Goal: Communication & Community: Share content

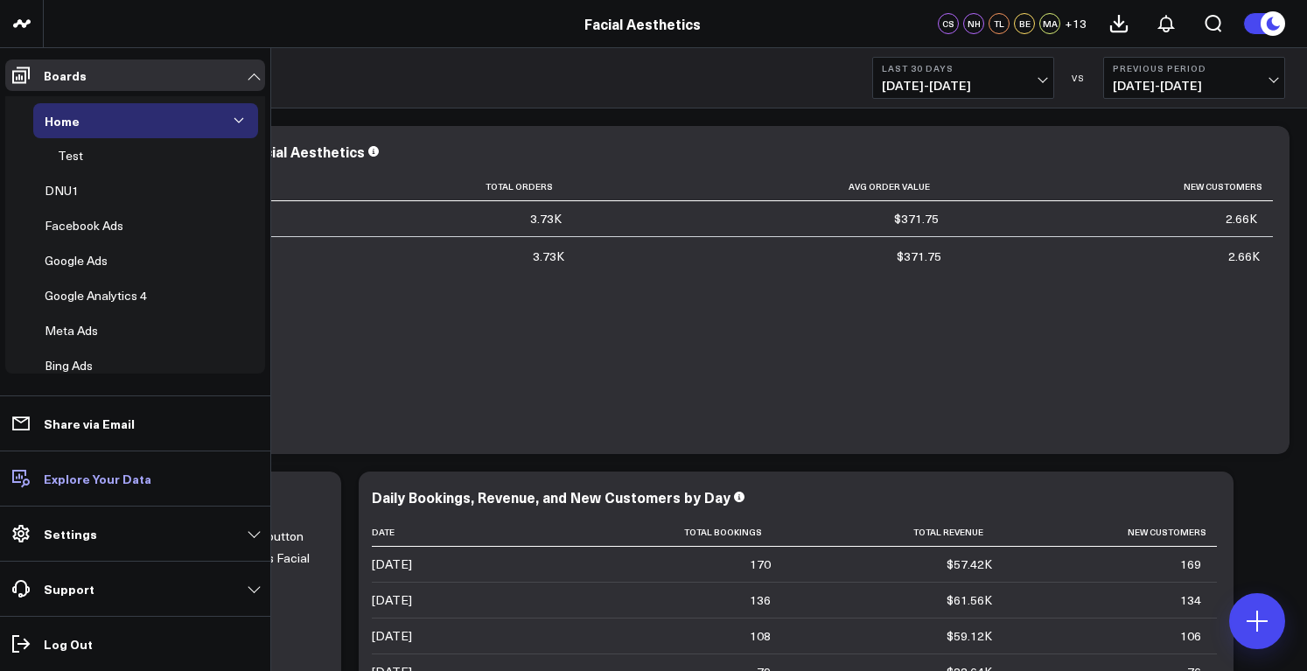
click at [109, 480] on p "Explore Your Data" at bounding box center [98, 479] width 108 height 14
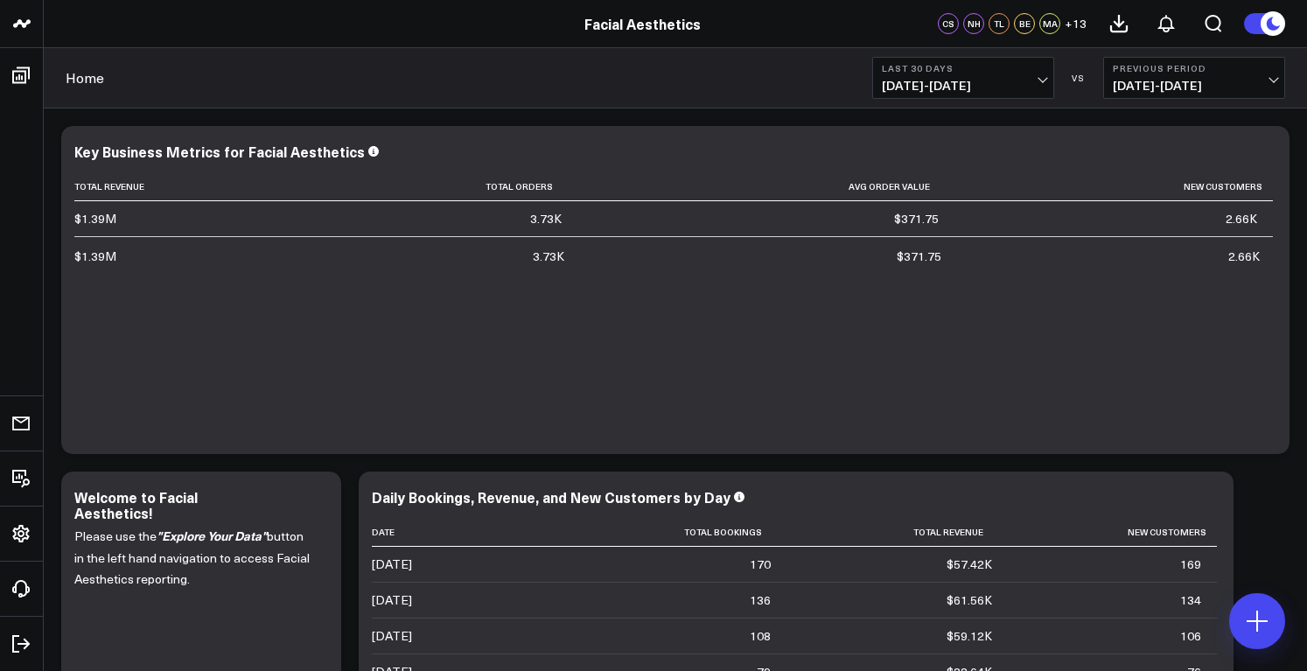
click at [1081, 24] on span "+ 13" at bounding box center [1076, 24] width 22 height 12
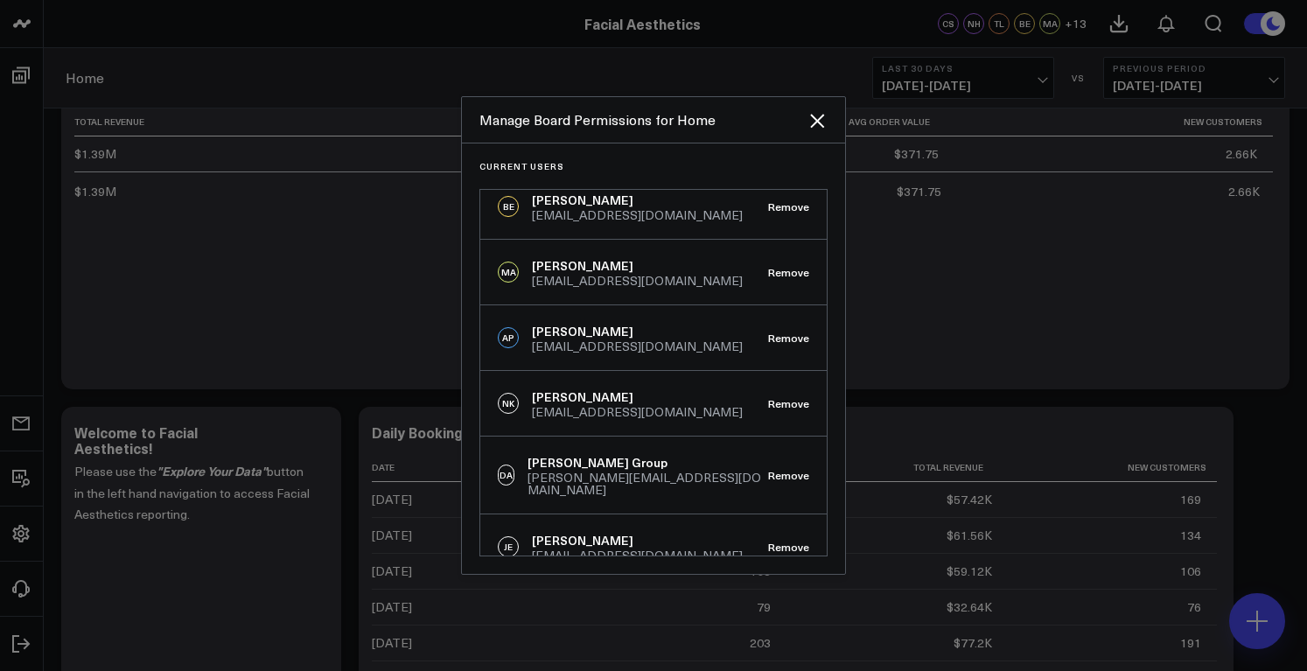
scroll to position [98, 0]
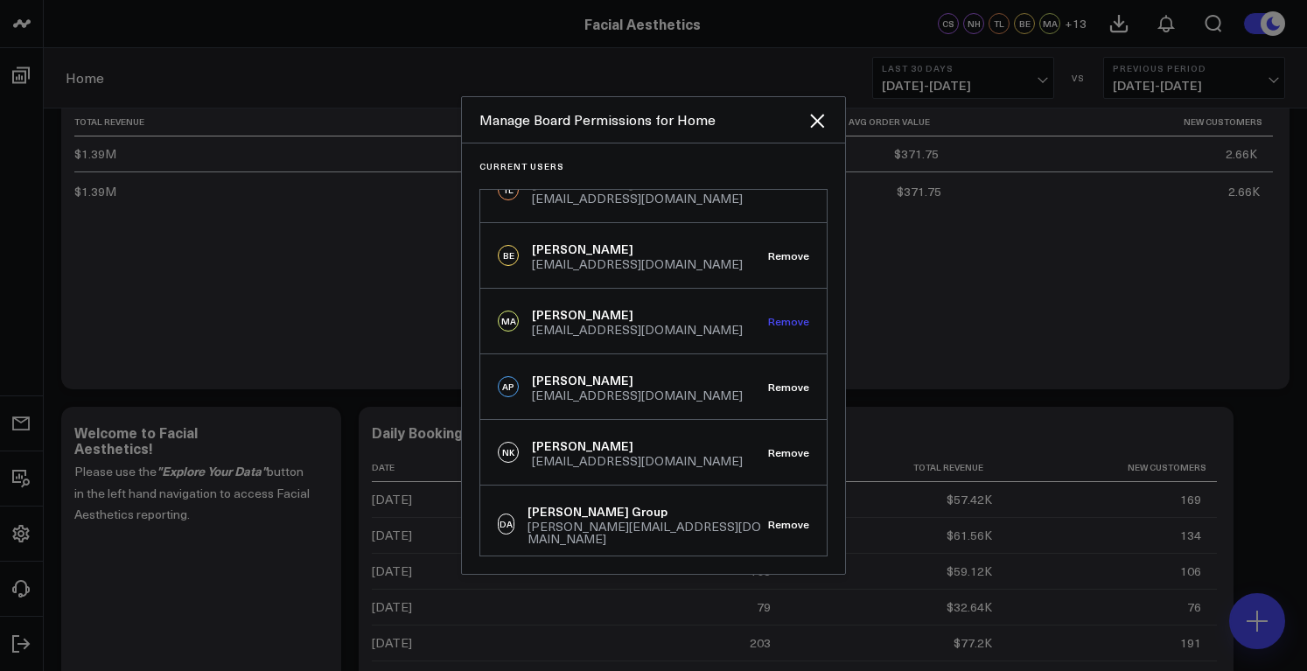
click at [781, 321] on button "Remove" at bounding box center [788, 321] width 41 height 12
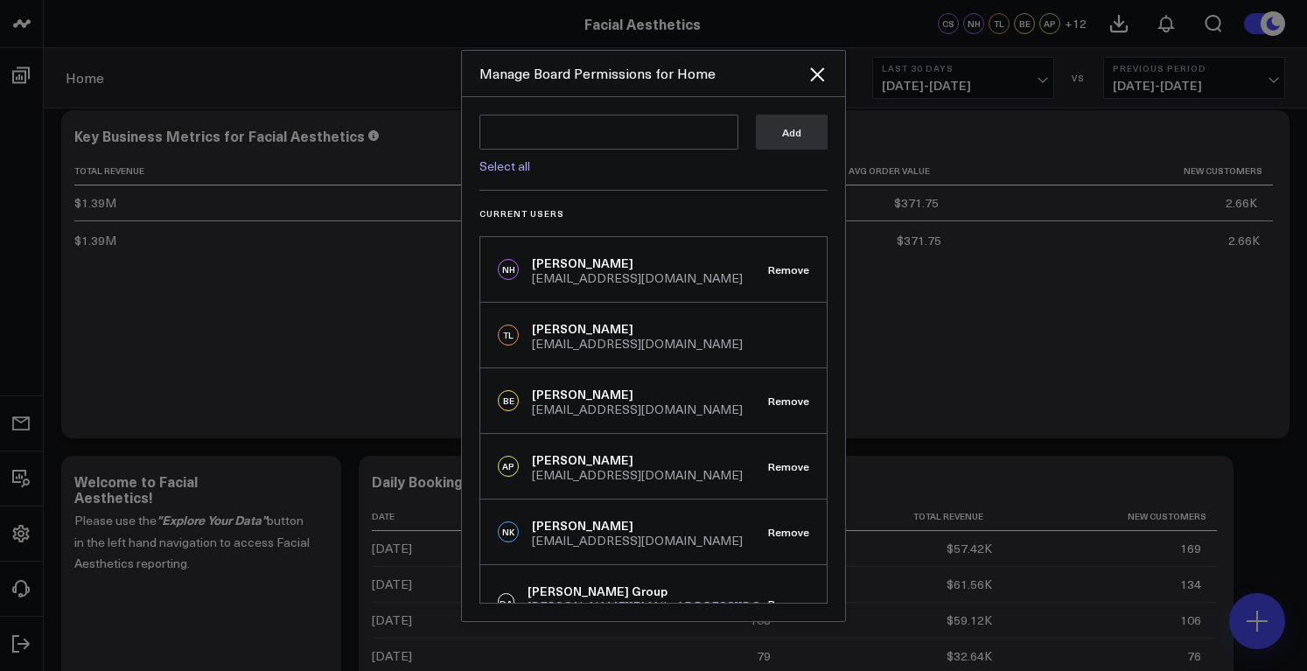
scroll to position [0, 0]
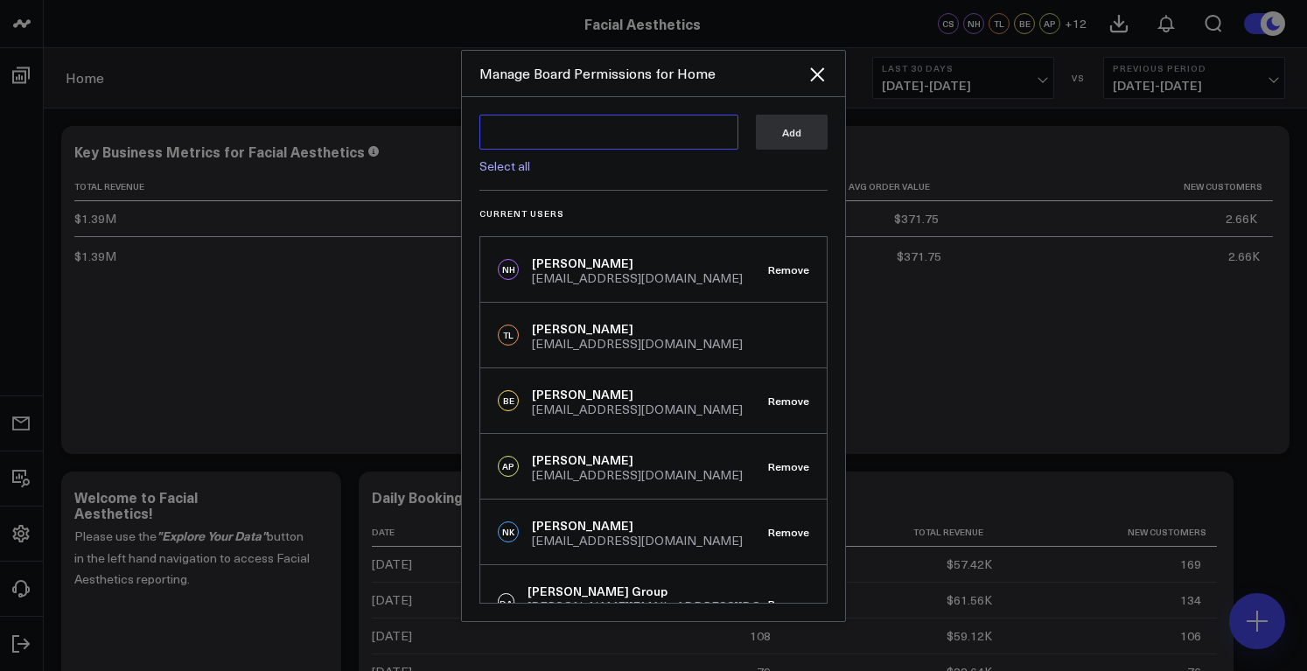
click at [536, 125] on textarea at bounding box center [609, 132] width 259 height 35
click at [749, 178] on div "[EMAIL_ADDRESS][DOMAIN_NAME] [EMAIL_ADDRESS][DOMAIN_NAME] Select all Add" at bounding box center [654, 153] width 348 height 76
click at [630, 135] on textarea "[EMAIL_ADDRESS][DOMAIN_NAME]" at bounding box center [609, 132] width 259 height 35
type textarea "c"
click at [762, 179] on div "[PERSON_NAME] [PERSON_NAME] Select all Add" at bounding box center [654, 153] width 348 height 76
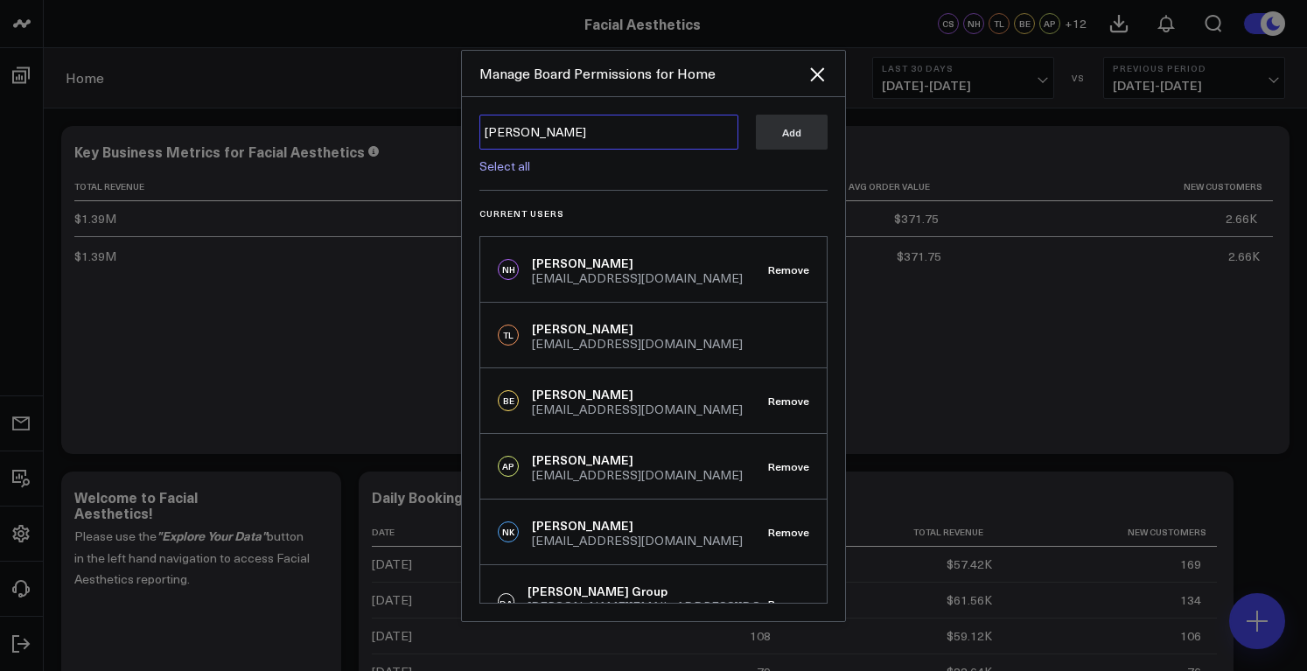
click at [615, 144] on textarea "[PERSON_NAME]" at bounding box center [609, 132] width 259 height 35
type textarea "[EMAIL_ADDRESS][DOMAIN_NAME]"
click at [732, 186] on div "[EMAIL_ADDRESS][DOMAIN_NAME] [EMAIL_ADDRESS][DOMAIN_NAME] Select all Add" at bounding box center [654, 153] width 348 height 76
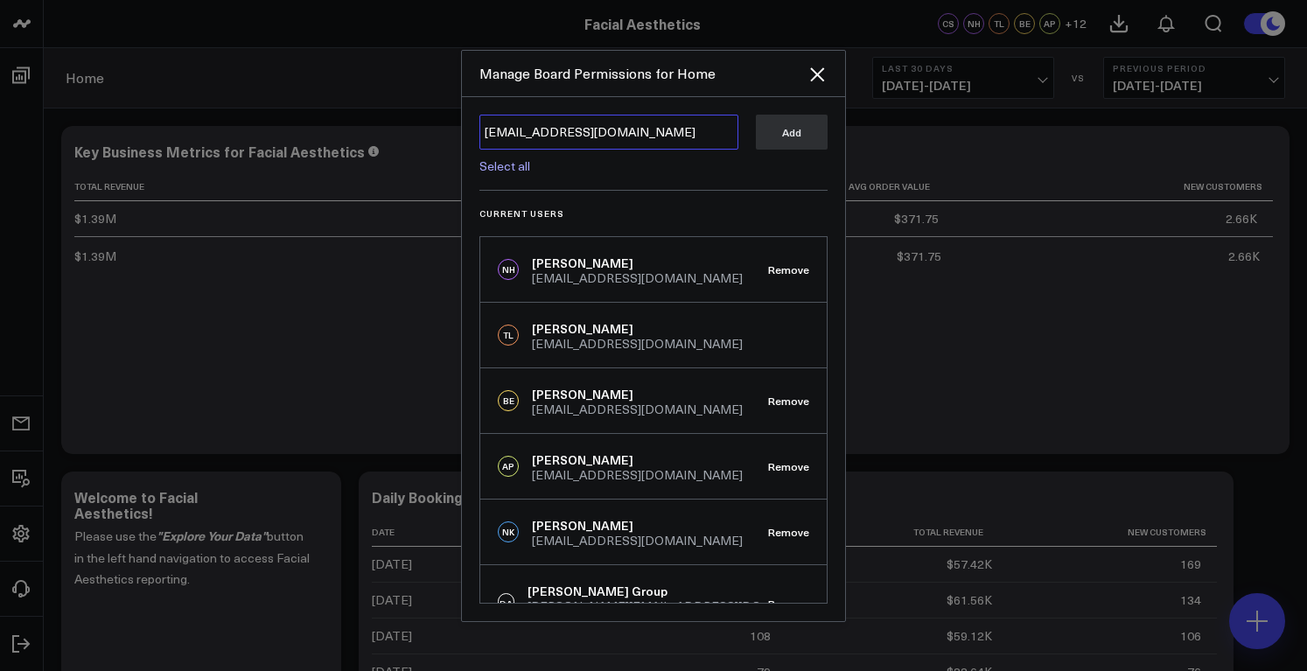
click at [643, 127] on textarea "[EMAIL_ADDRESS][DOMAIN_NAME]" at bounding box center [609, 132] width 259 height 35
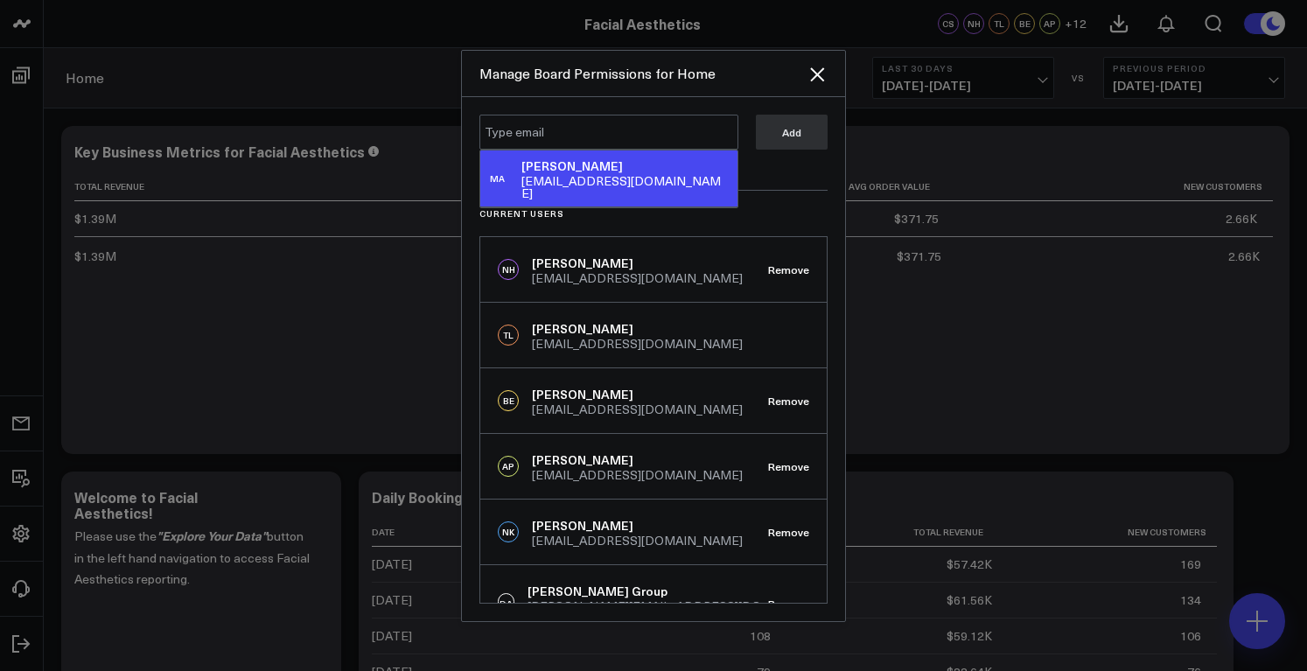
click at [789, 202] on div "MA [PERSON_NAME] [EMAIL_ADDRESS][DOMAIN_NAME] Select all Add Current Users NH […" at bounding box center [653, 359] width 383 height 524
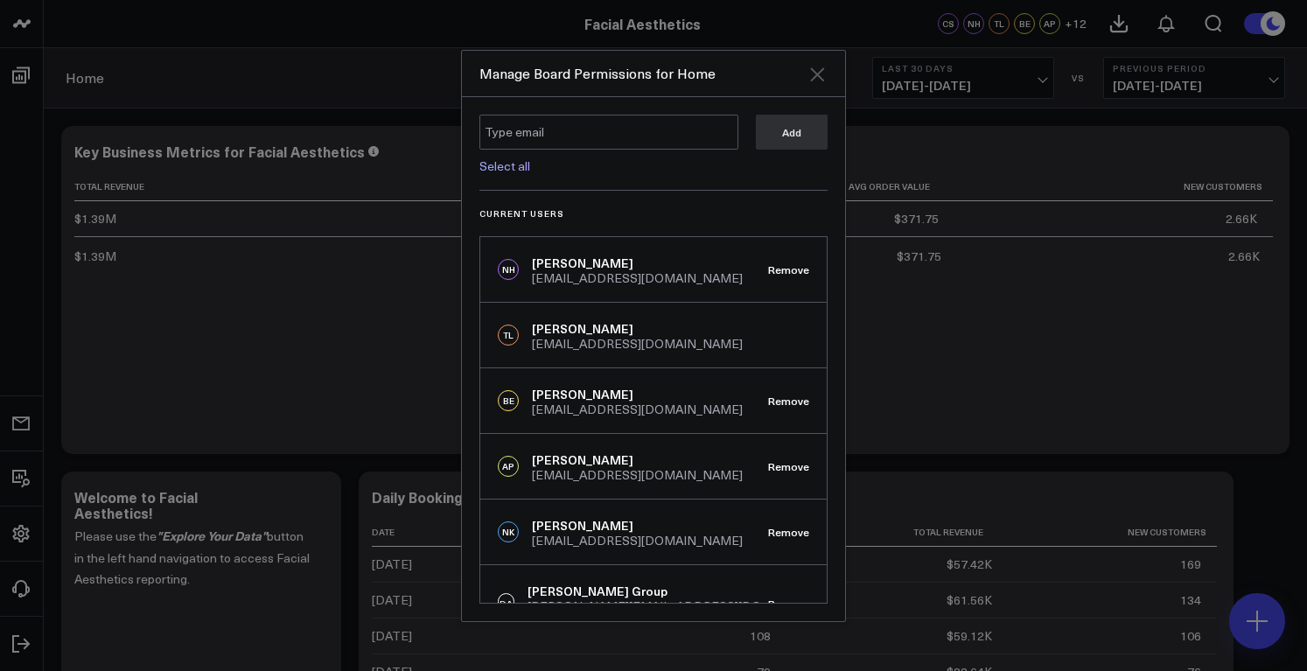
click at [819, 73] on icon "Close" at bounding box center [817, 74] width 14 height 14
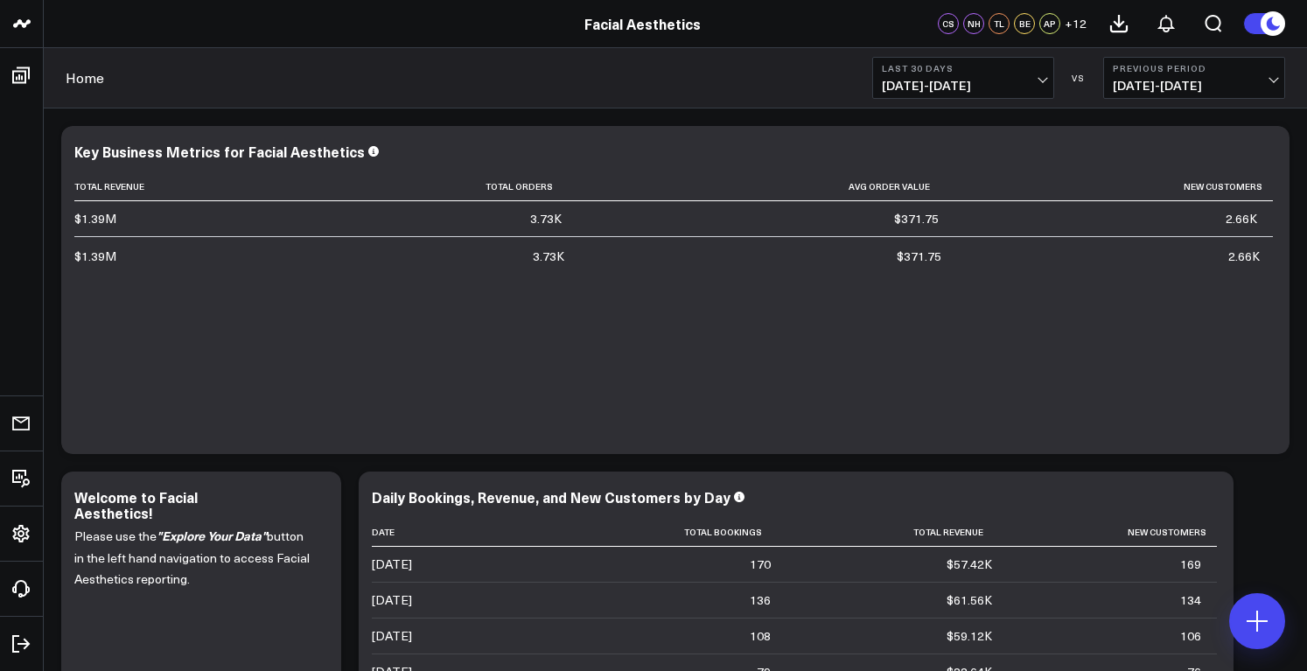
click at [1078, 26] on span "+ 12" at bounding box center [1076, 24] width 22 height 12
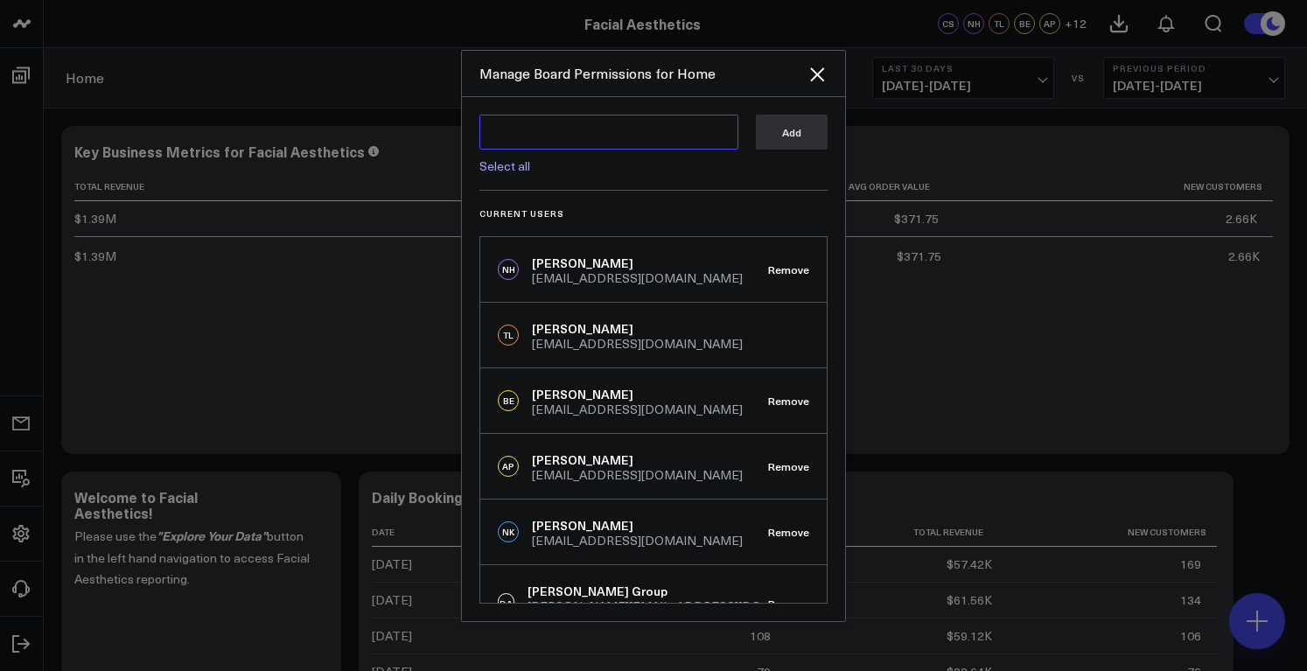
click at [579, 131] on textarea at bounding box center [609, 132] width 259 height 35
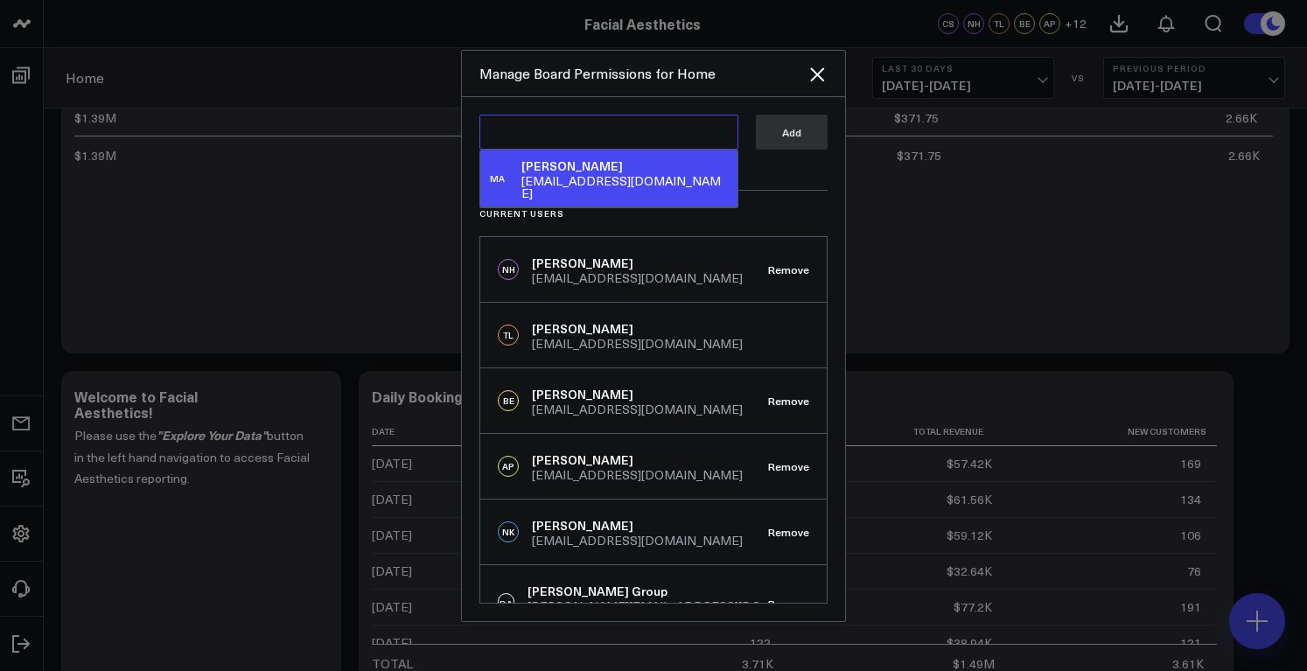
scroll to position [93, 0]
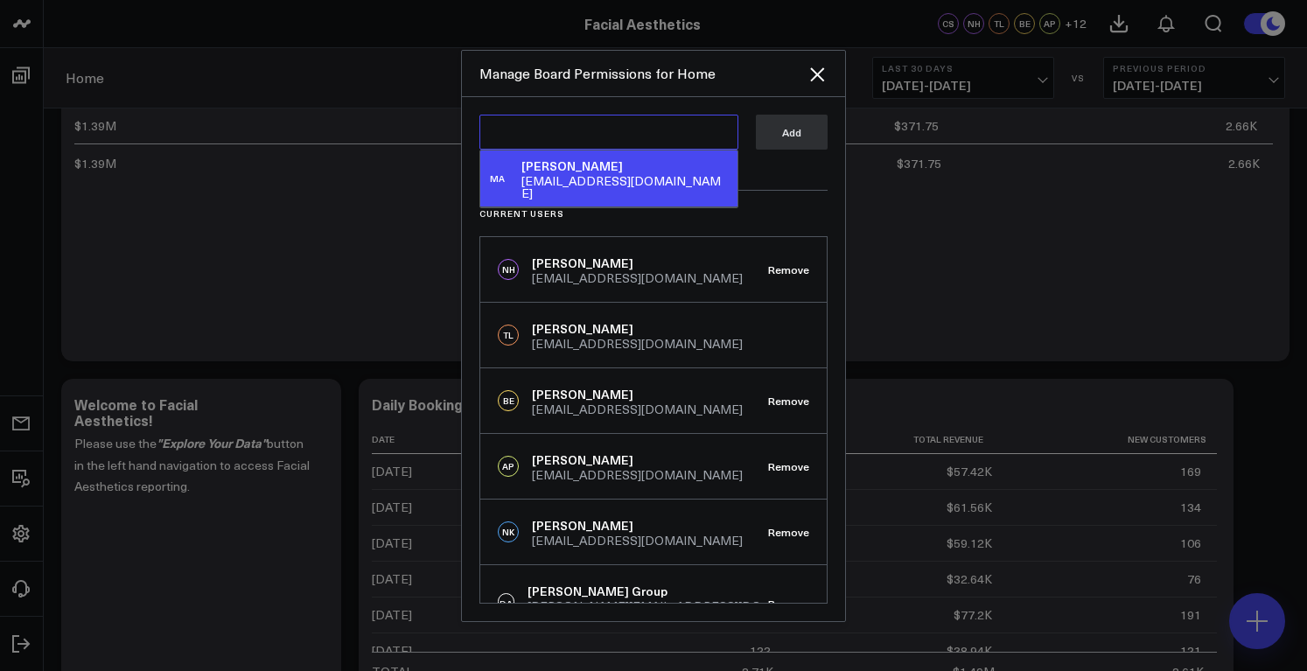
click at [568, 132] on textarea at bounding box center [609, 132] width 259 height 35
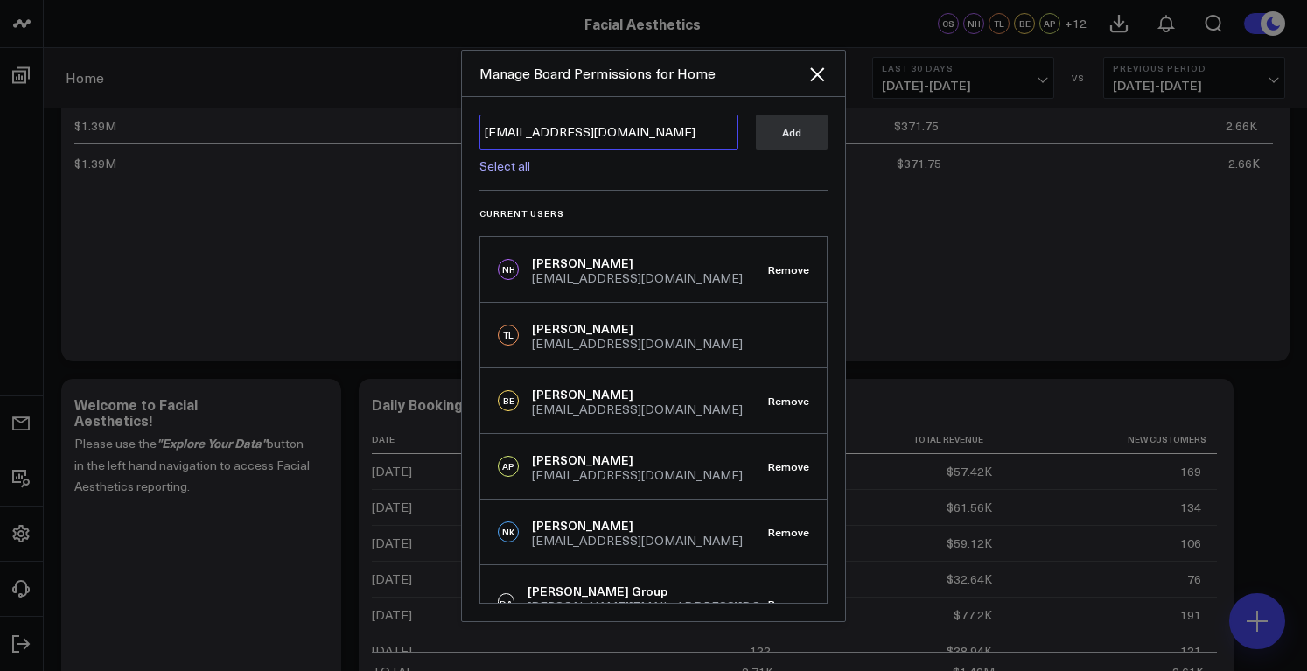
type textarea "[EMAIL_ADDRESS][DOMAIN_NAME]"
click at [655, 172] on div "Select all" at bounding box center [609, 161] width 259 height 23
click at [816, 67] on icon "Close" at bounding box center [817, 74] width 14 height 14
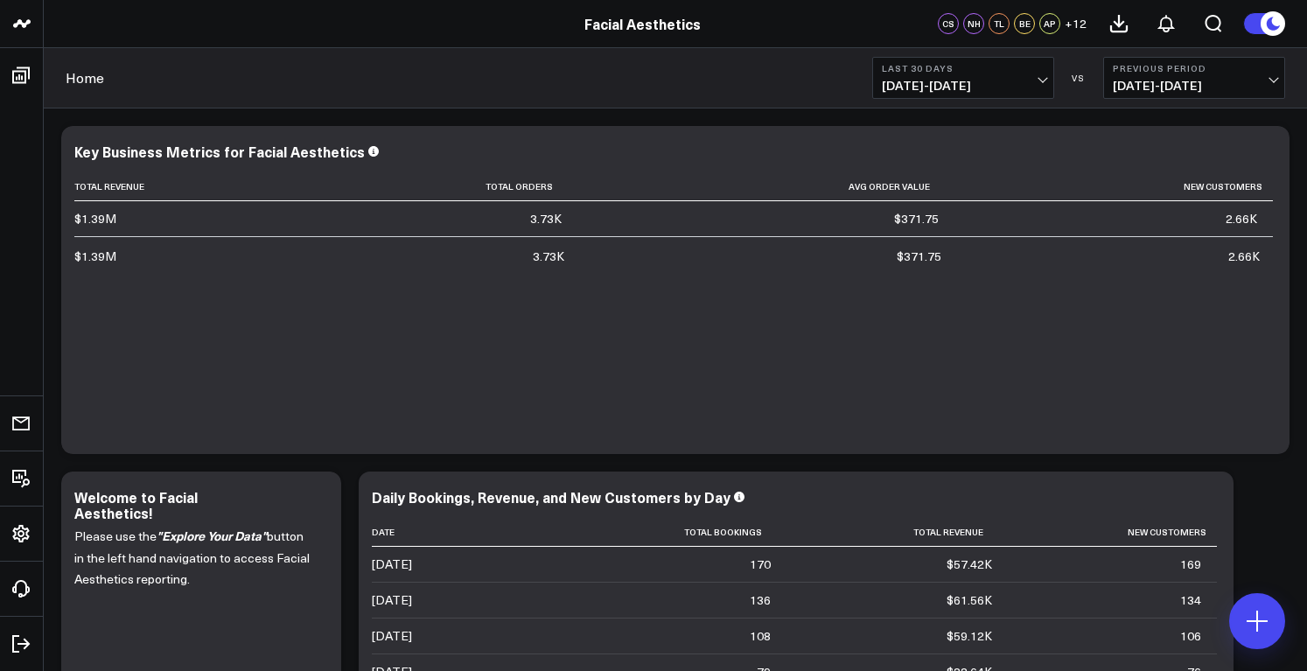
click at [1084, 27] on span "+ 12" at bounding box center [1076, 24] width 22 height 12
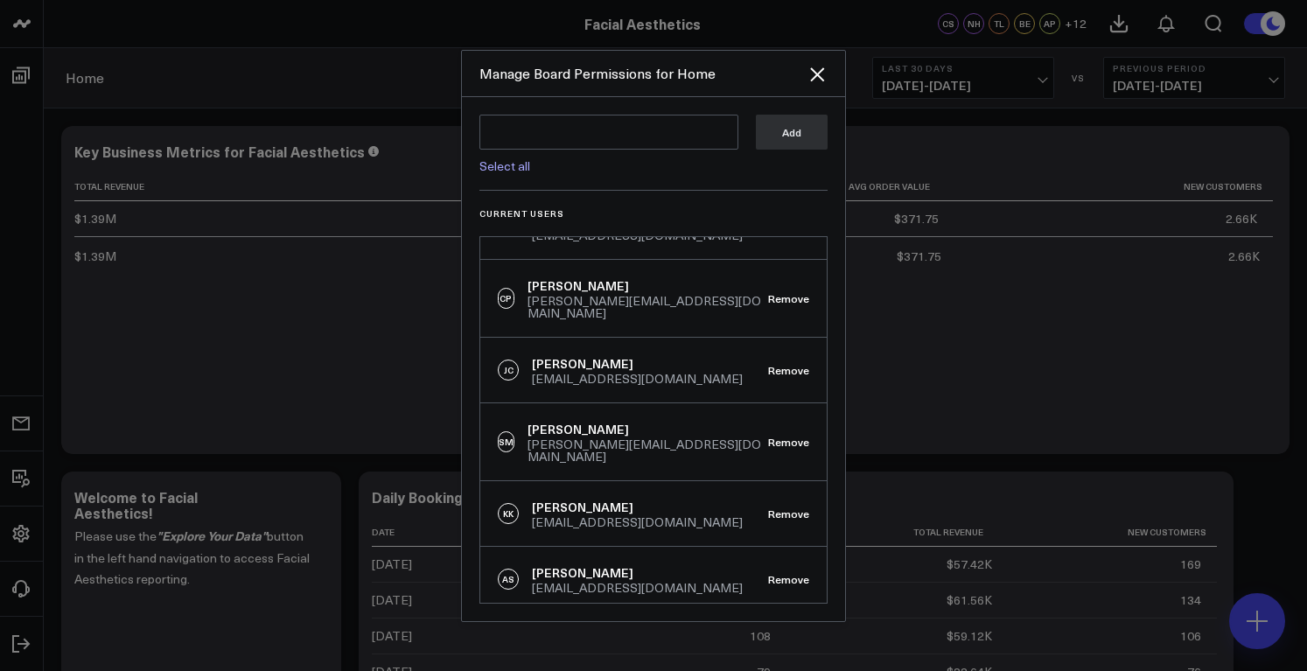
scroll to position [683, 0]
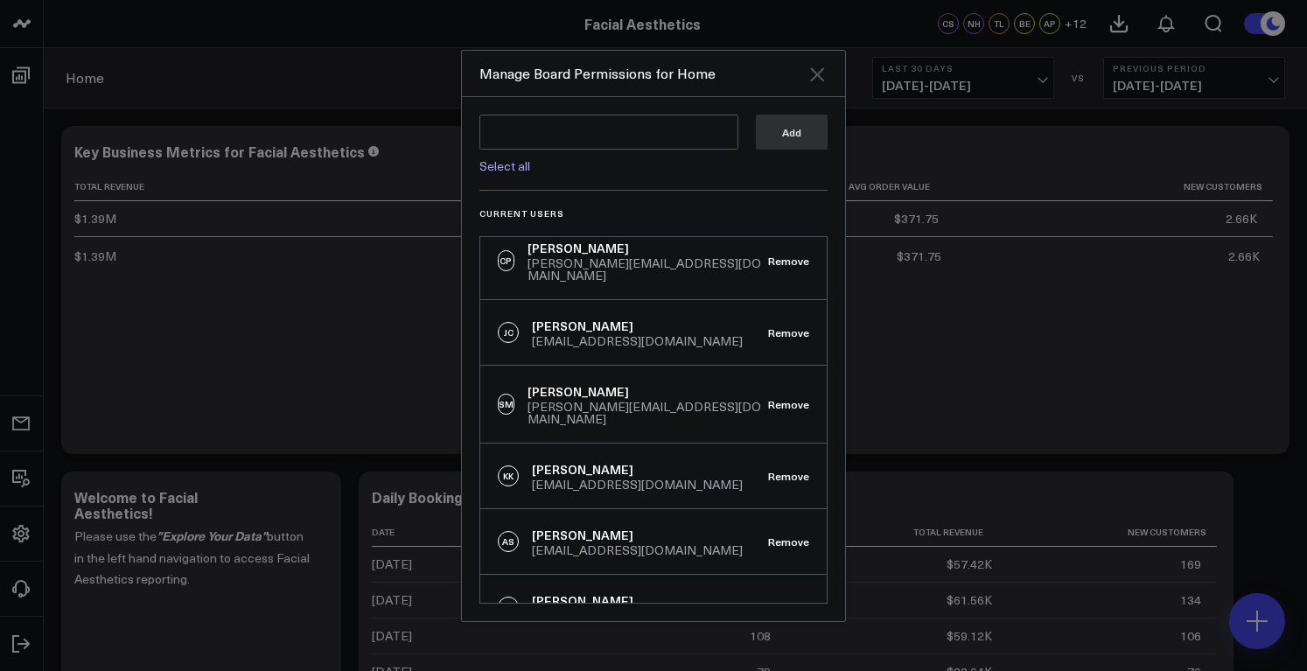
click at [827, 74] on icon "Close" at bounding box center [817, 74] width 21 height 21
